Goal: Check status: Check status

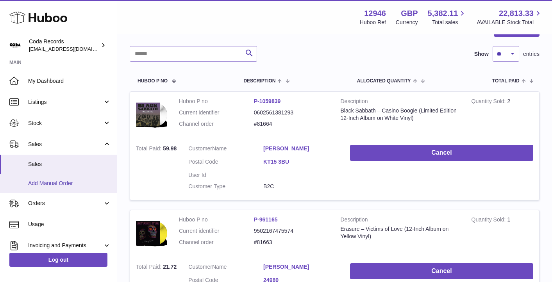
scroll to position [93, 0]
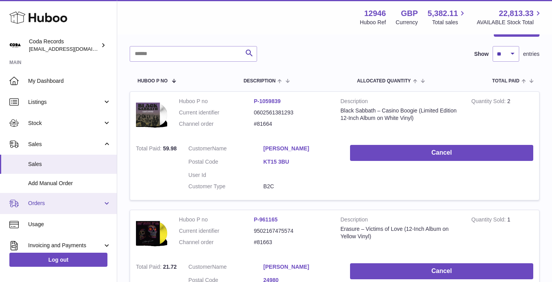
click at [45, 200] on span "Orders" at bounding box center [65, 203] width 75 height 7
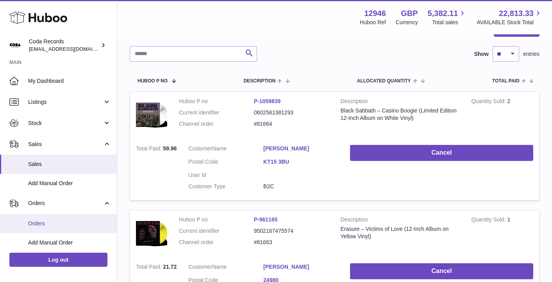
click at [51, 219] on link "Orders" at bounding box center [58, 223] width 117 height 19
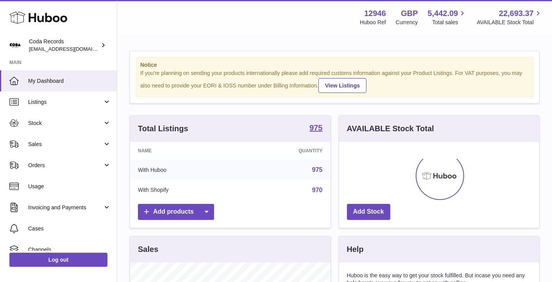
scroll to position [122, 200]
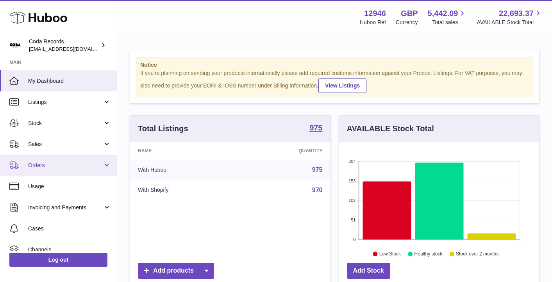
click at [47, 163] on span "Orders" at bounding box center [65, 165] width 75 height 7
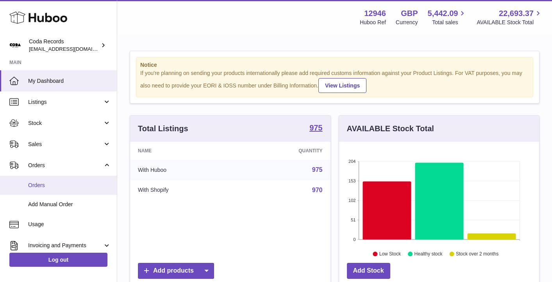
click at [52, 182] on span "Orders" at bounding box center [69, 185] width 83 height 7
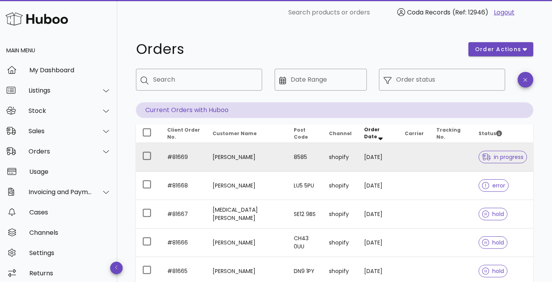
click at [236, 155] on td "[PERSON_NAME]" at bounding box center [246, 157] width 81 height 29
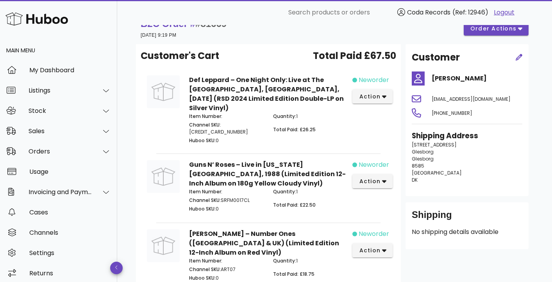
scroll to position [20, 0]
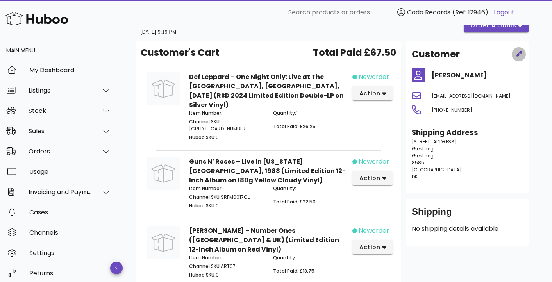
click at [519, 56] on icon "button" at bounding box center [519, 54] width 7 height 7
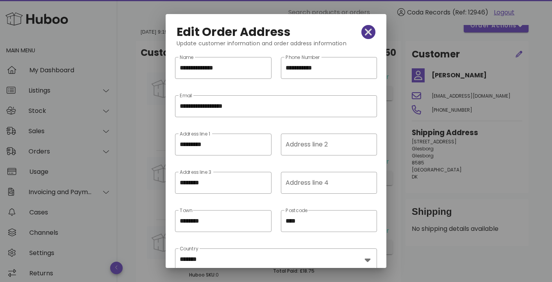
click at [372, 32] on span "button" at bounding box center [369, 32] width 14 height 11
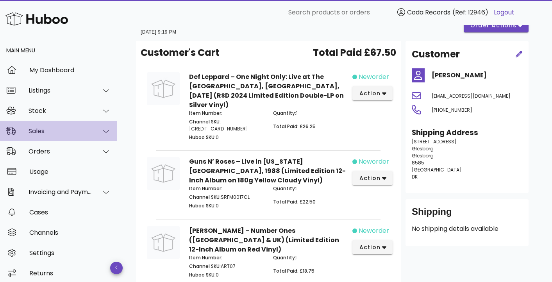
click at [61, 127] on div "Sales" at bounding box center [61, 130] width 64 height 7
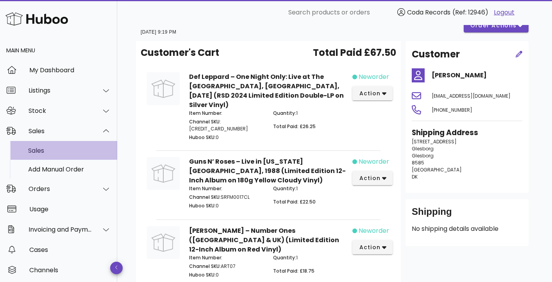
click at [61, 146] on div "Sales" at bounding box center [69, 150] width 83 height 17
